Goal: Task Accomplishment & Management: Complete application form

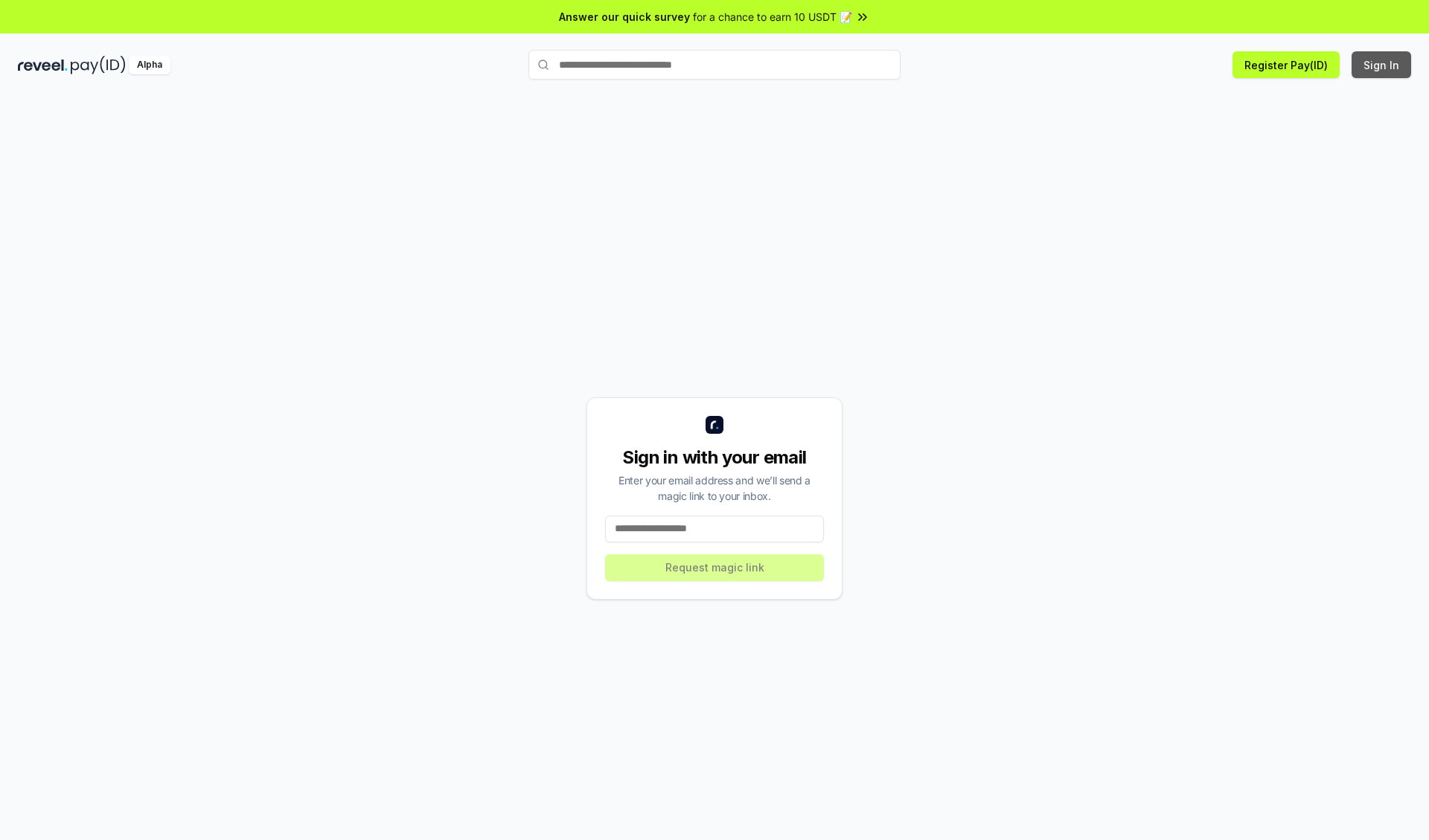
click at [1382, 65] on button "Sign In" at bounding box center [1381, 65] width 59 height 27
type input "**********"
click at [714, 567] on button "Request magic link" at bounding box center [714, 568] width 219 height 27
